Goal: Navigation & Orientation: Find specific page/section

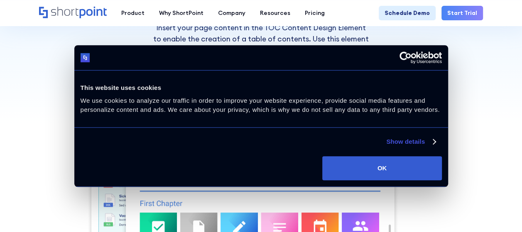
scroll to position [124, 0]
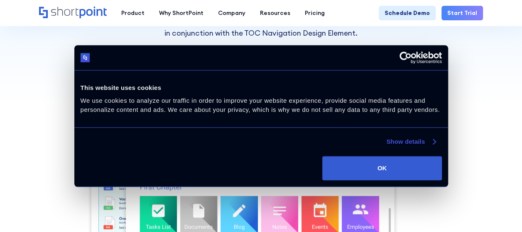
click at [424, 145] on link "Show details" at bounding box center [410, 142] width 49 height 10
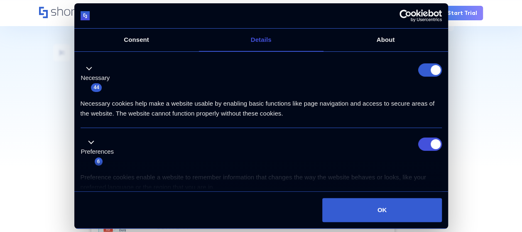
scroll to position [41, 0]
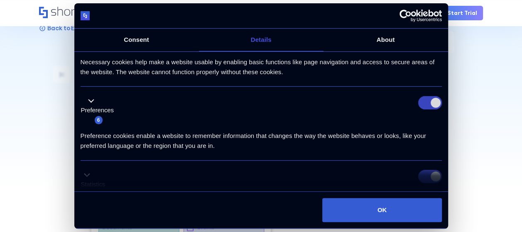
click at [424, 105] on input "Preferences" at bounding box center [430, 102] width 24 height 13
checkbox input "false"
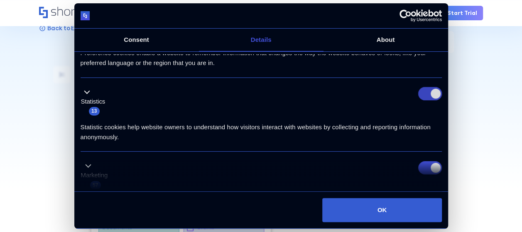
click at [425, 99] on input "Statistics" at bounding box center [430, 93] width 24 height 13
checkbox input "false"
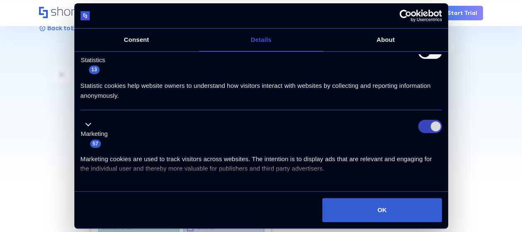
click at [429, 124] on input "Marketing" at bounding box center [430, 126] width 24 height 13
checkbox input "false"
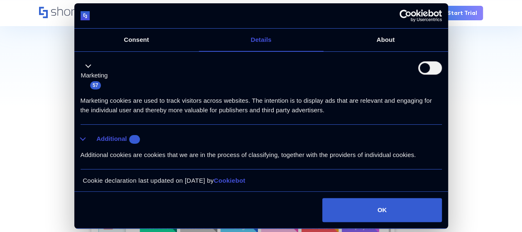
click at [85, 139] on button "Additional 10" at bounding box center [112, 139] width 65 height 10
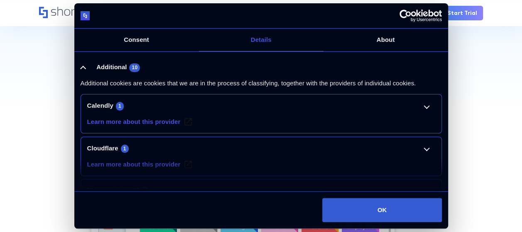
scroll to position [266, 0]
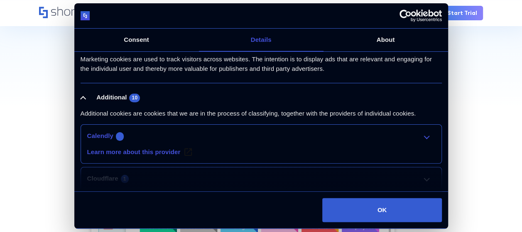
click at [417, 133] on link "Calendly 1" at bounding box center [261, 136] width 348 height 10
click at [424, 137] on link "Calendly 1" at bounding box center [261, 136] width 348 height 10
click at [82, 100] on button "Additional 10" at bounding box center [112, 98] width 65 height 10
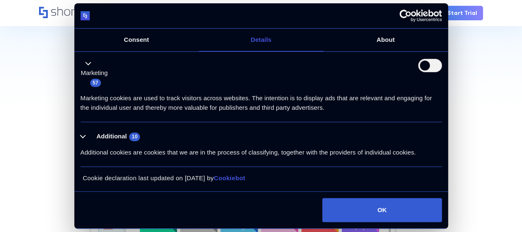
scroll to position [225, 0]
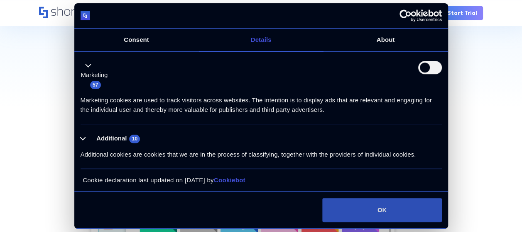
click at [374, 207] on button "OK" at bounding box center [381, 210] width 119 height 24
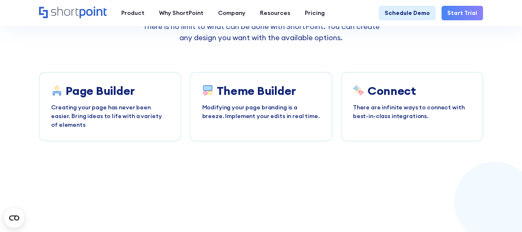
scroll to position [1411, 0]
